Goal: Task Accomplishment & Management: Manage account settings

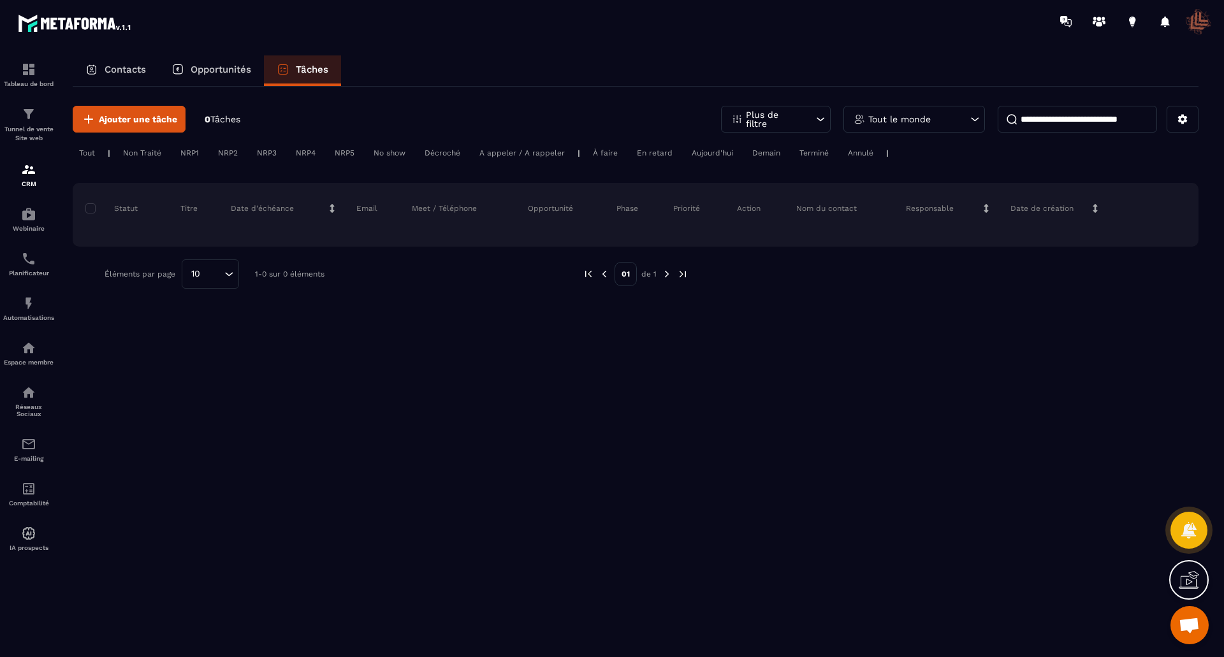
click at [185, 153] on div "NRP1" at bounding box center [189, 152] width 31 height 15
click at [205, 69] on p "Opportunités" at bounding box center [221, 69] width 61 height 11
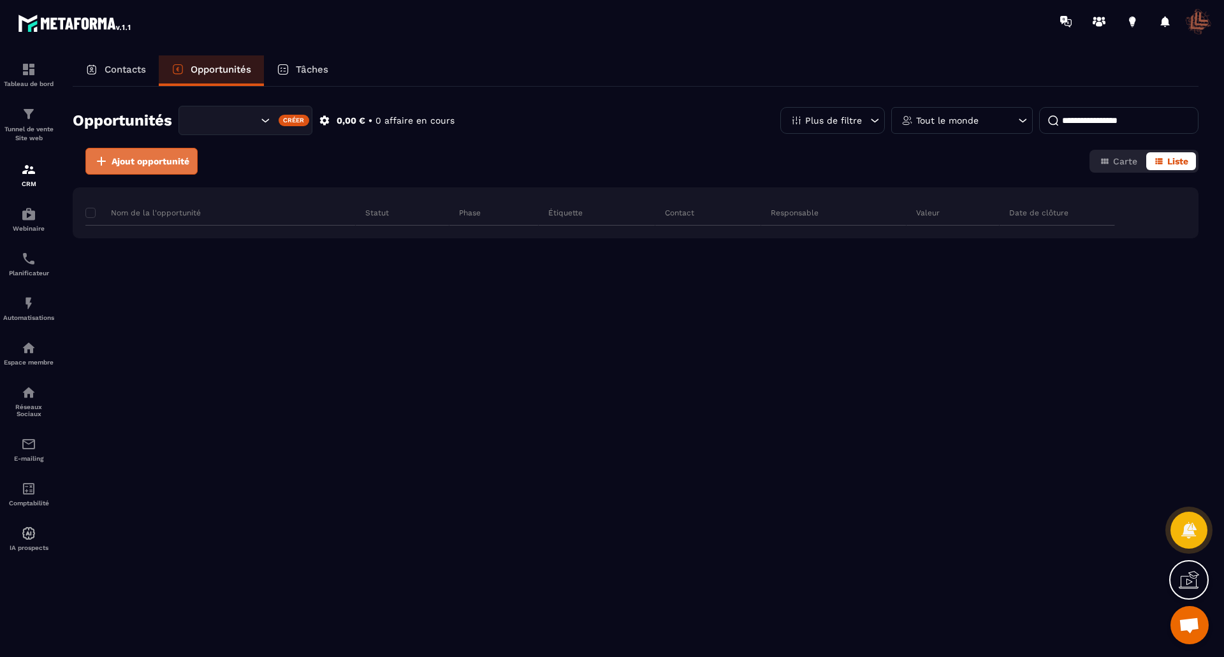
click at [151, 161] on span "Ajout opportunité" at bounding box center [151, 161] width 78 height 13
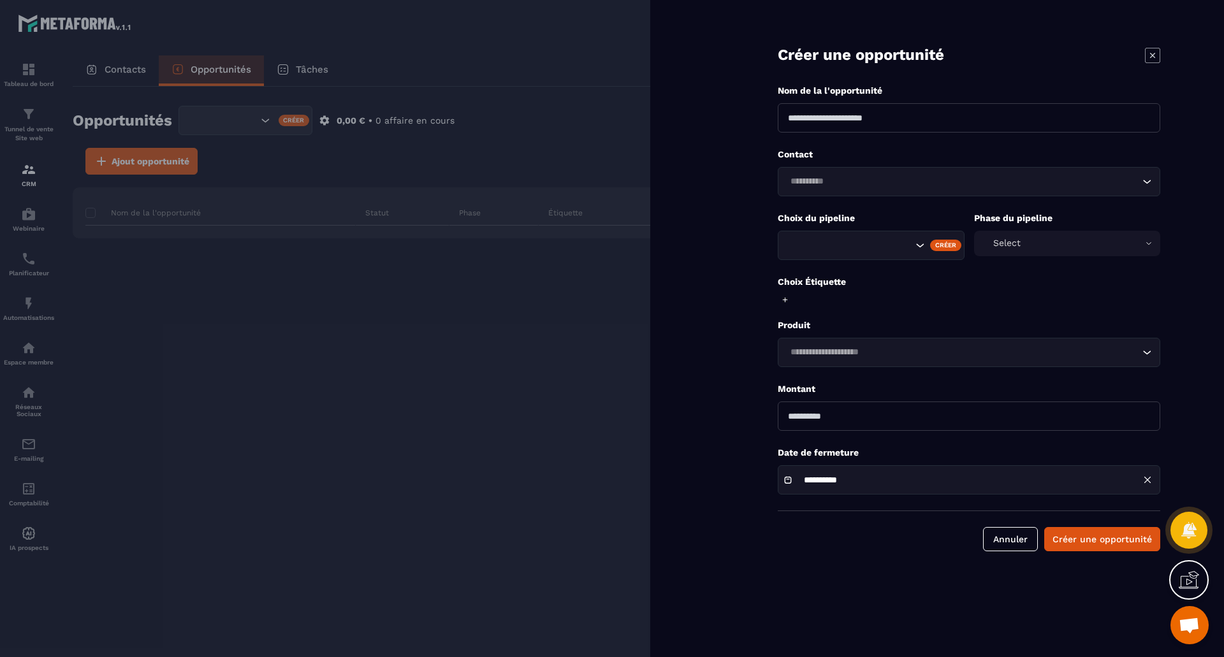
click at [1153, 56] on icon at bounding box center [1152, 54] width 5 height 5
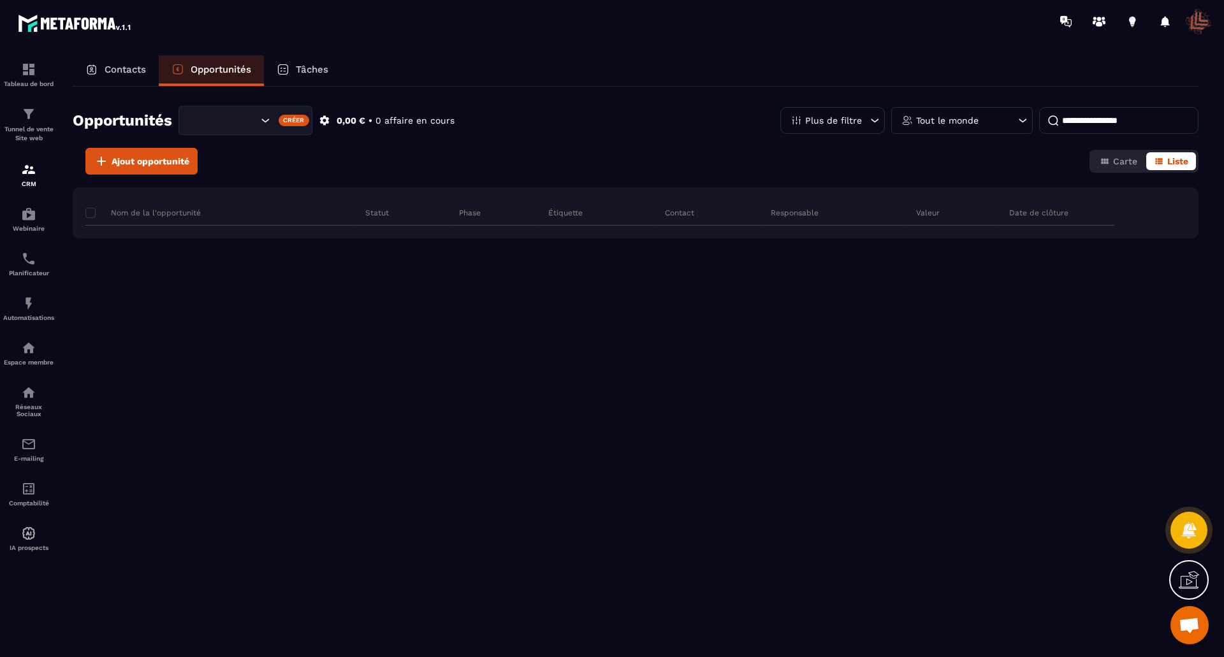
click at [118, 68] on p "Contacts" at bounding box center [125, 69] width 41 height 11
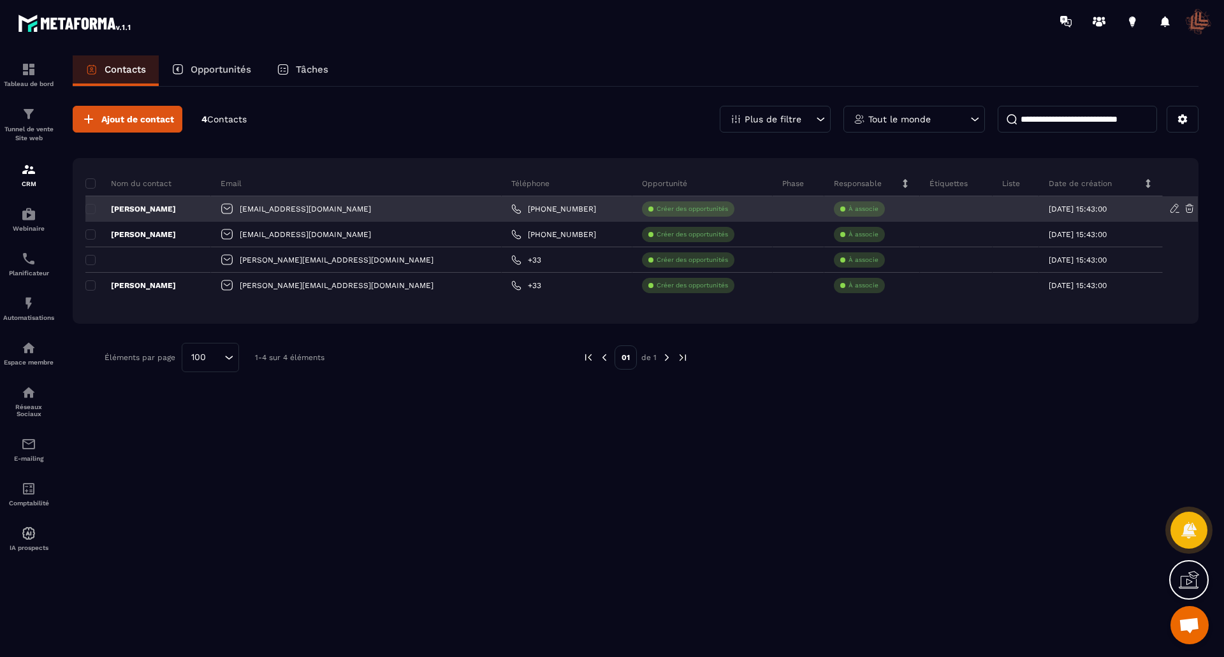
click at [848, 205] on p "À associe" at bounding box center [863, 209] width 30 height 9
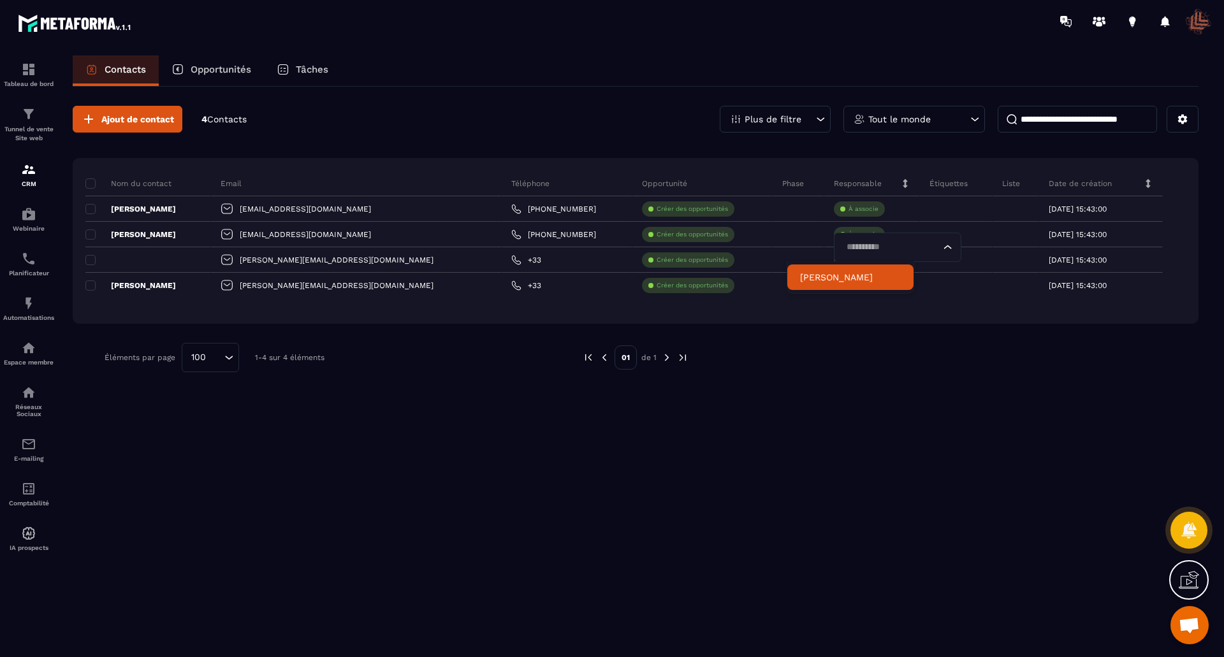
click at [828, 280] on p "[PERSON_NAME]" at bounding box center [850, 277] width 101 height 13
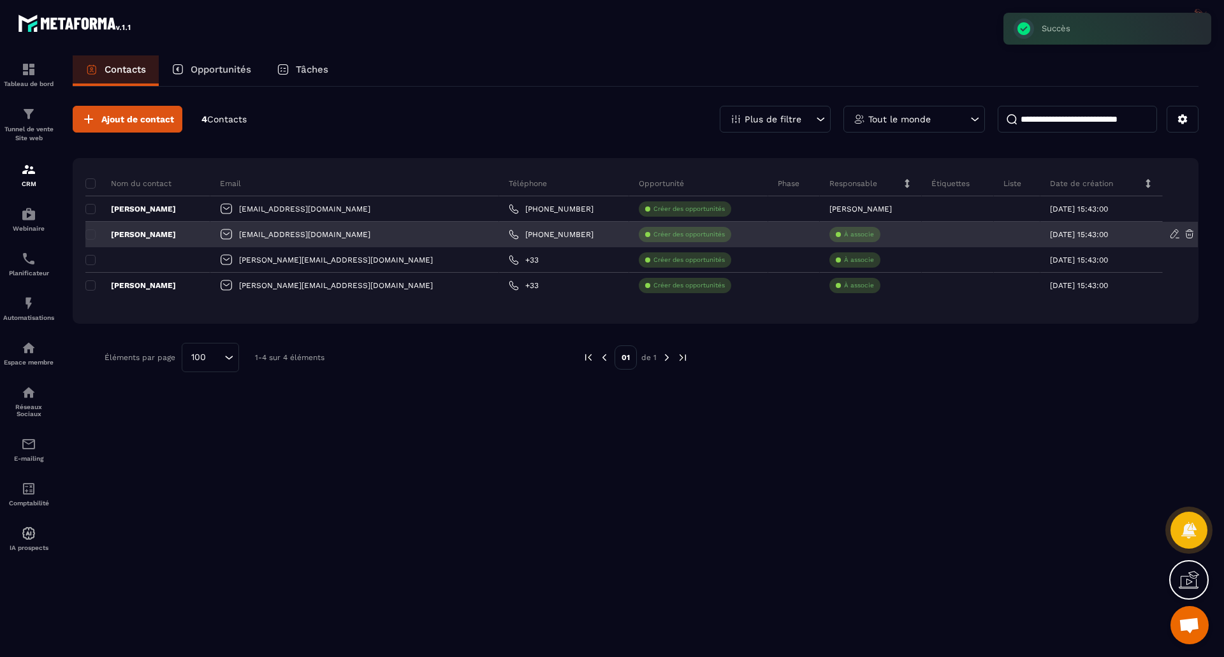
click at [820, 226] on div "À associe" at bounding box center [871, 234] width 102 height 25
click at [844, 233] on p "À associe" at bounding box center [859, 234] width 30 height 9
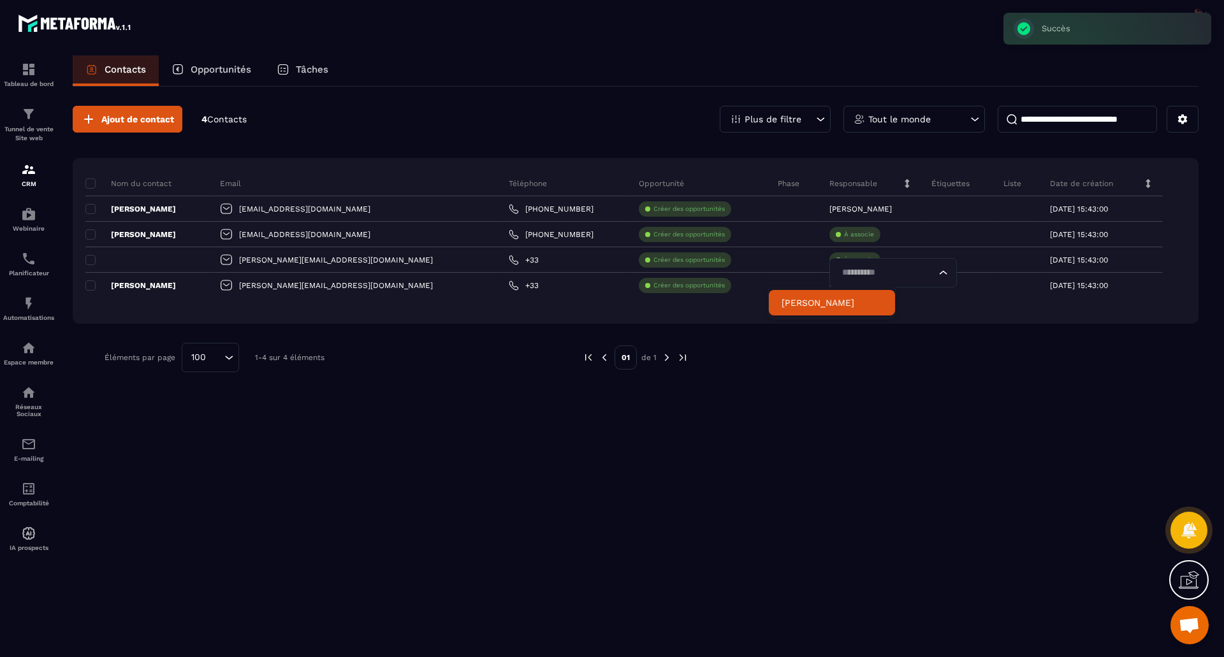
click at [806, 302] on p "[PERSON_NAME]" at bounding box center [831, 302] width 101 height 13
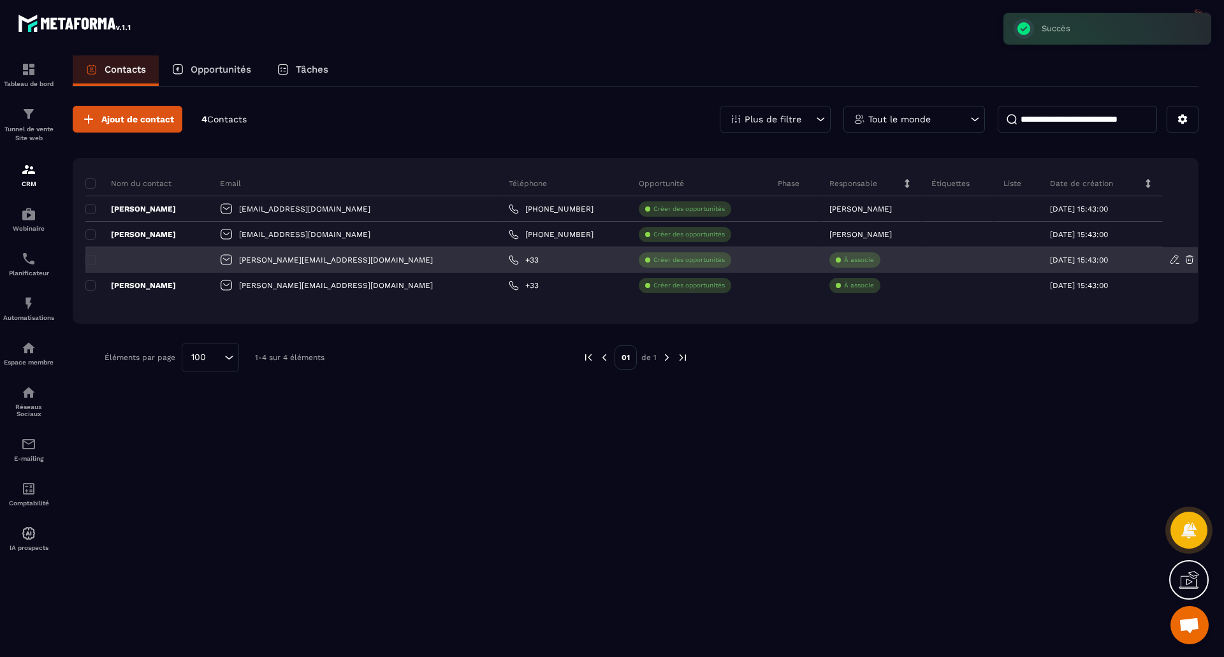
click at [844, 257] on p "À associe" at bounding box center [859, 260] width 30 height 9
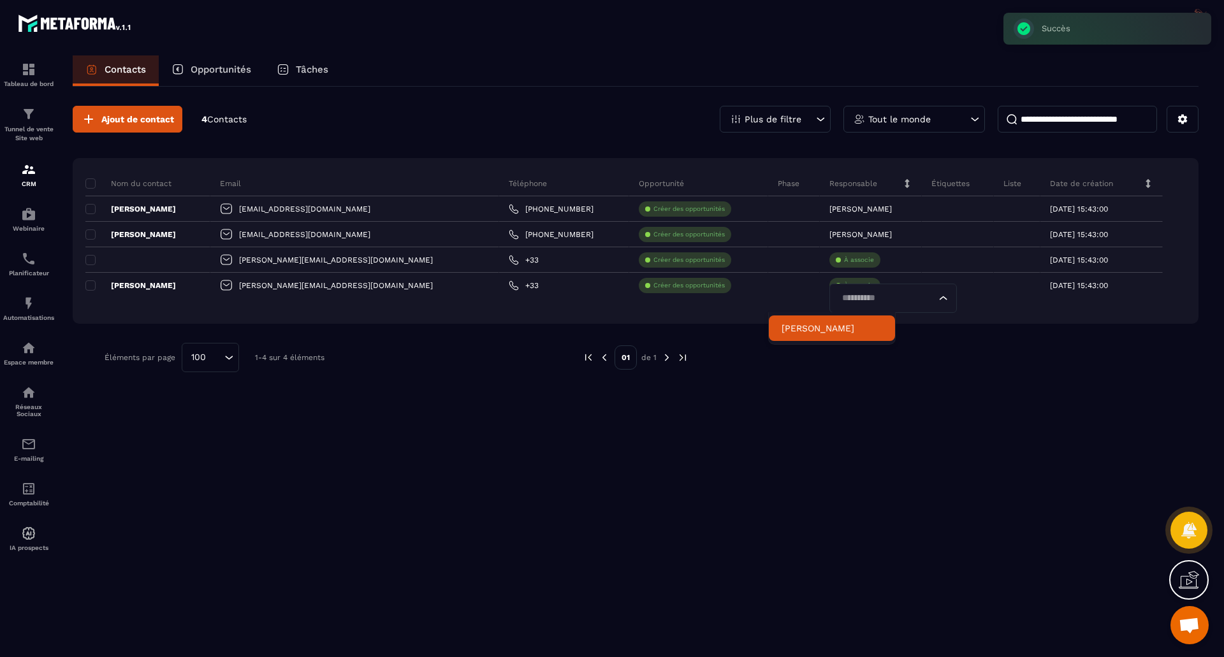
click at [811, 330] on p "[PERSON_NAME]" at bounding box center [831, 328] width 101 height 13
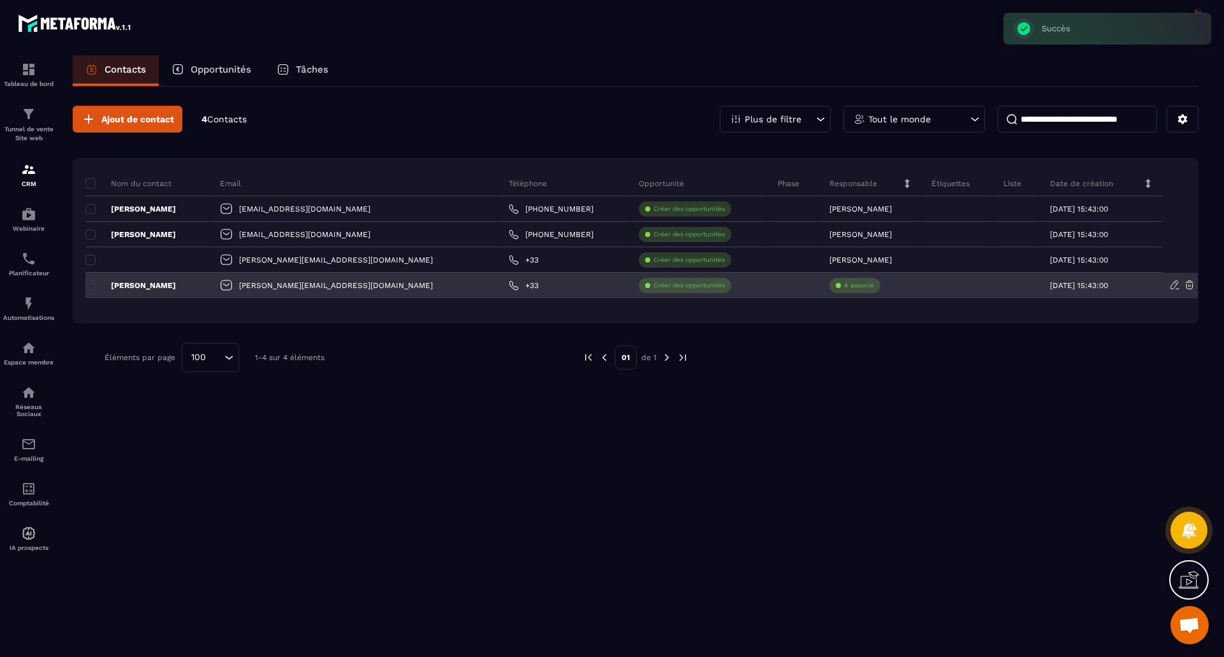
click at [844, 282] on p "À associe" at bounding box center [859, 285] width 30 height 9
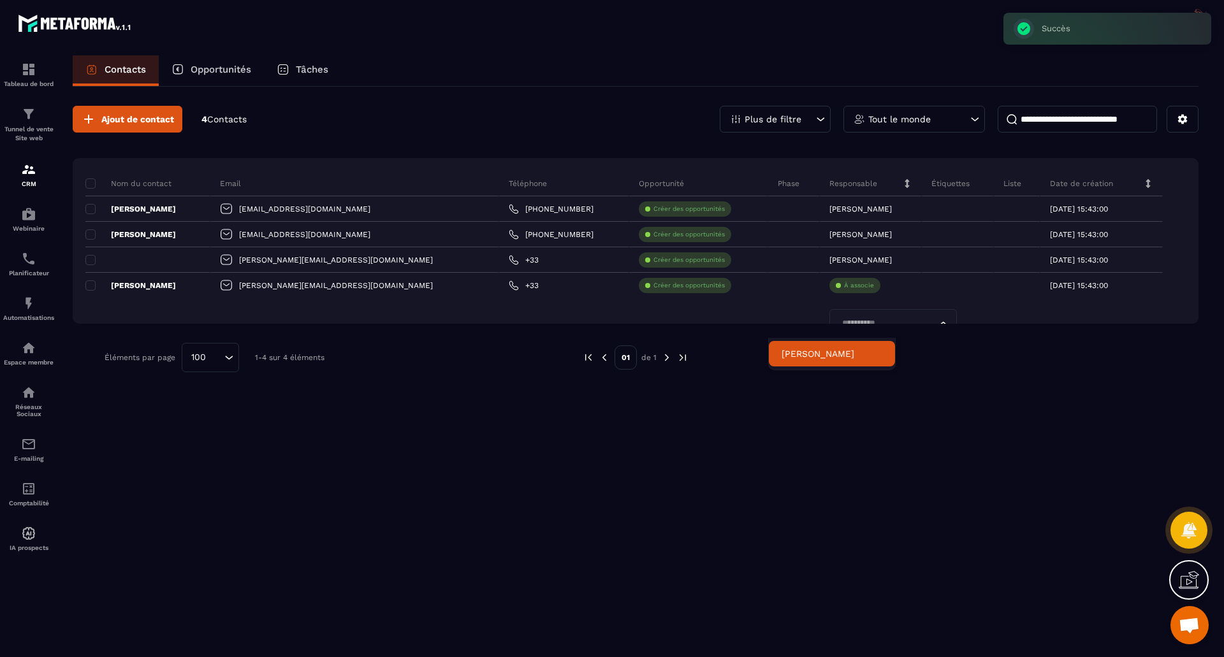
click at [804, 351] on p "[PERSON_NAME]" at bounding box center [831, 353] width 101 height 13
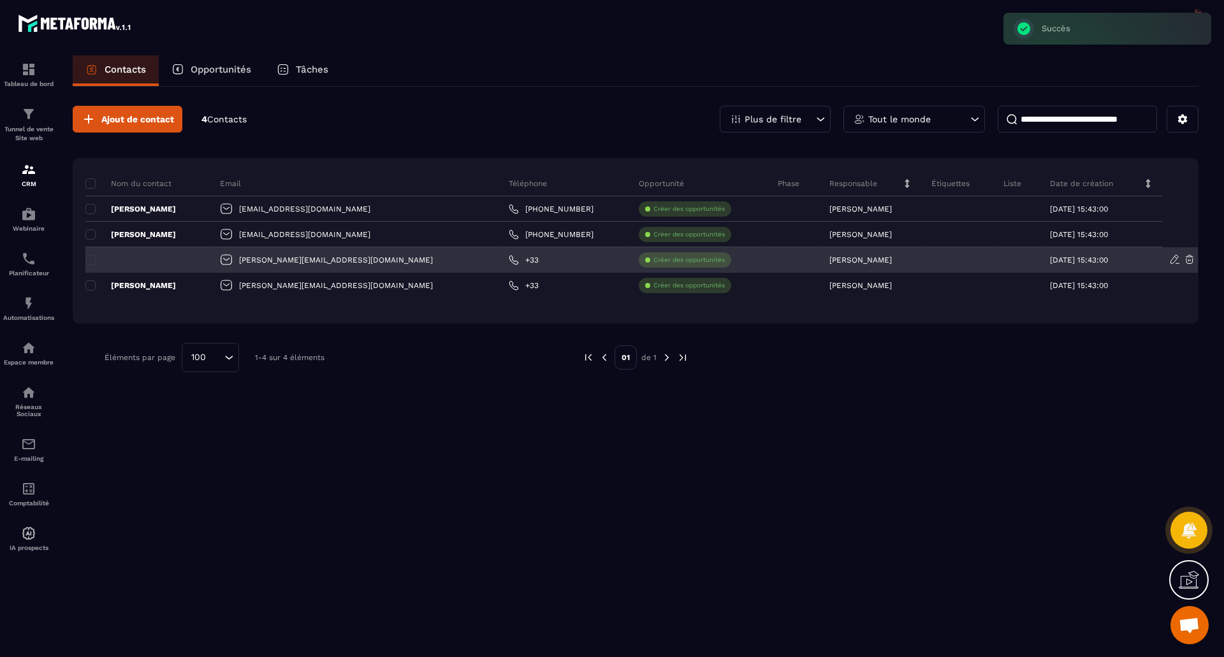
click at [171, 258] on div at bounding box center [147, 259] width 125 height 25
